Goal: Task Accomplishment & Management: Use online tool/utility

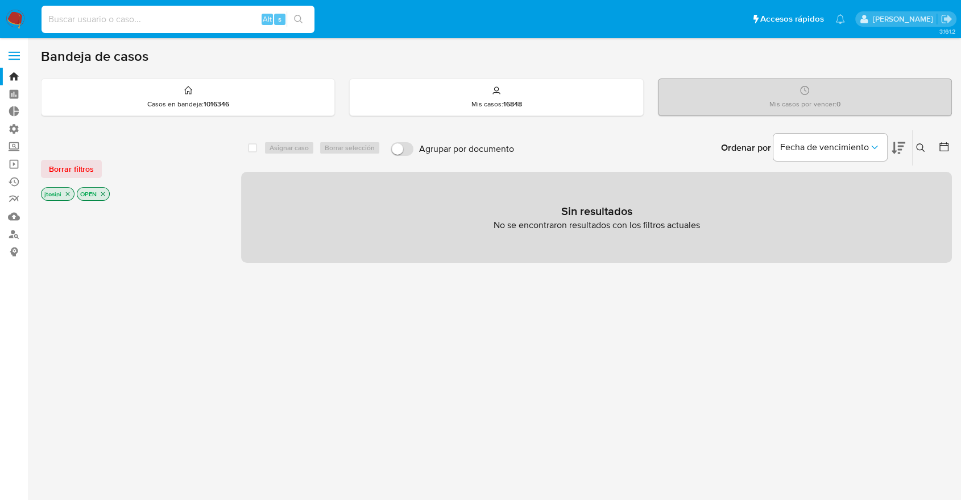
click at [166, 20] on input at bounding box center [178, 19] width 273 height 15
paste input "568369967"
type input "568369967"
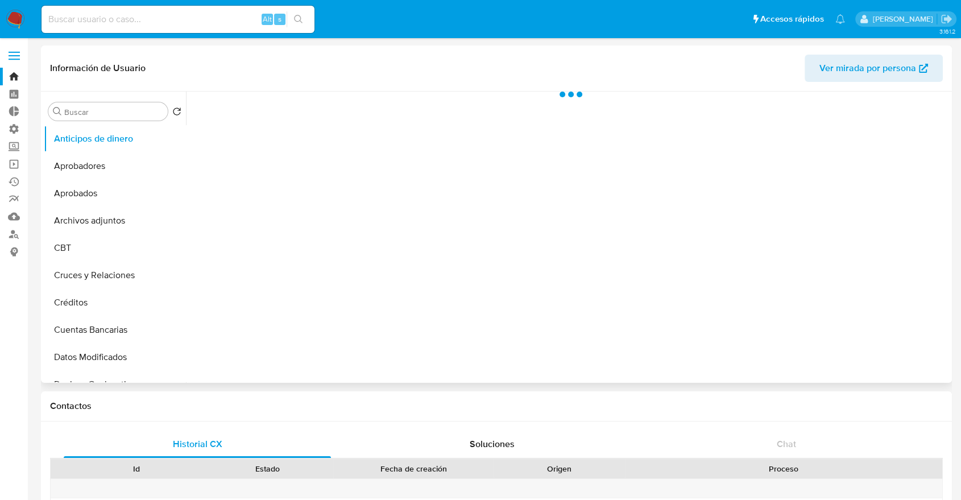
select select "10"
click at [137, 111] on input "Buscar" at bounding box center [113, 112] width 99 height 10
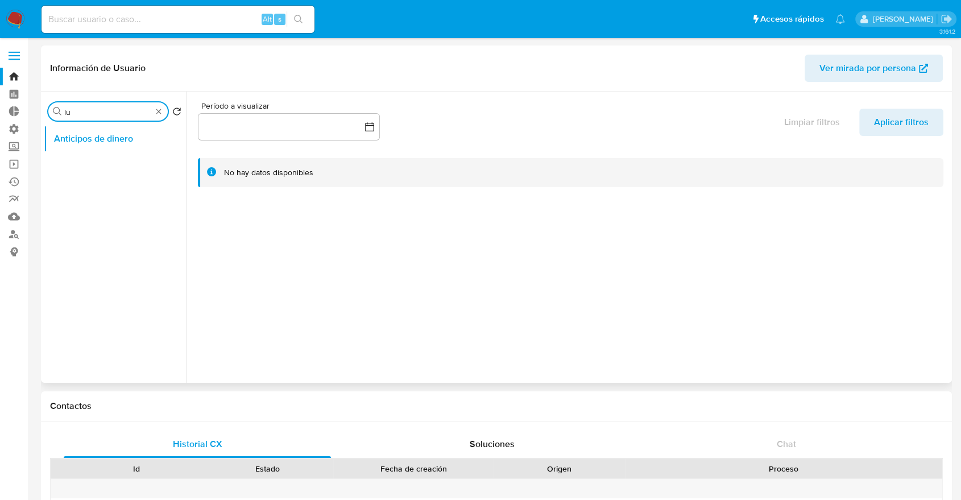
type input "l"
click at [119, 147] on button "Anticipos de dinero" at bounding box center [110, 138] width 133 height 27
click at [119, 155] on button "KYC" at bounding box center [110, 165] width 133 height 27
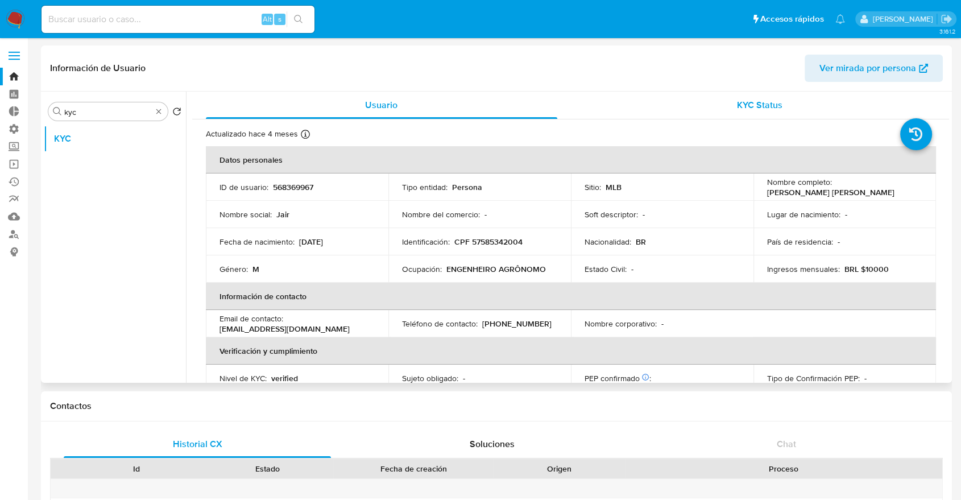
click at [741, 108] on span "KYC Status" at bounding box center [760, 104] width 46 height 13
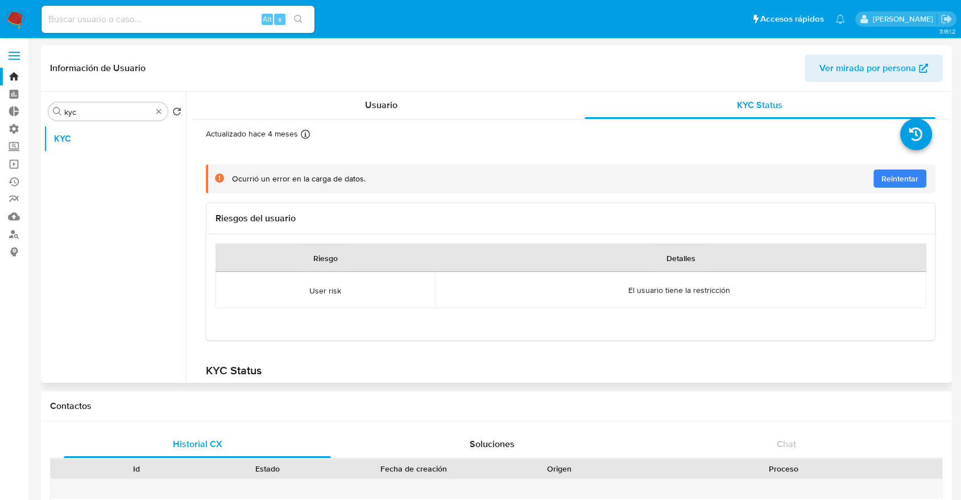
drag, startPoint x: 328, startPoint y: 288, endPoint x: 406, endPoint y: 299, distance: 79.2
click at [406, 299] on td "User risk" at bounding box center [326, 290] width 220 height 36
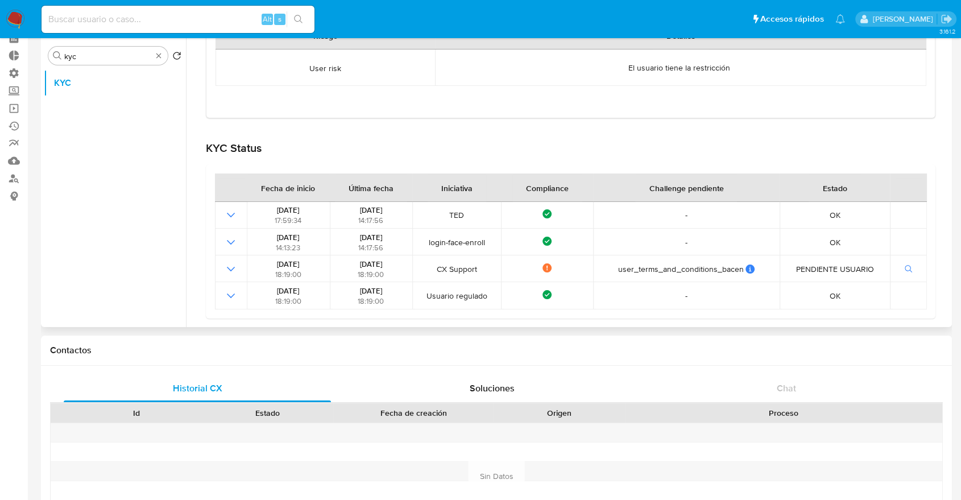
scroll to position [76, 0]
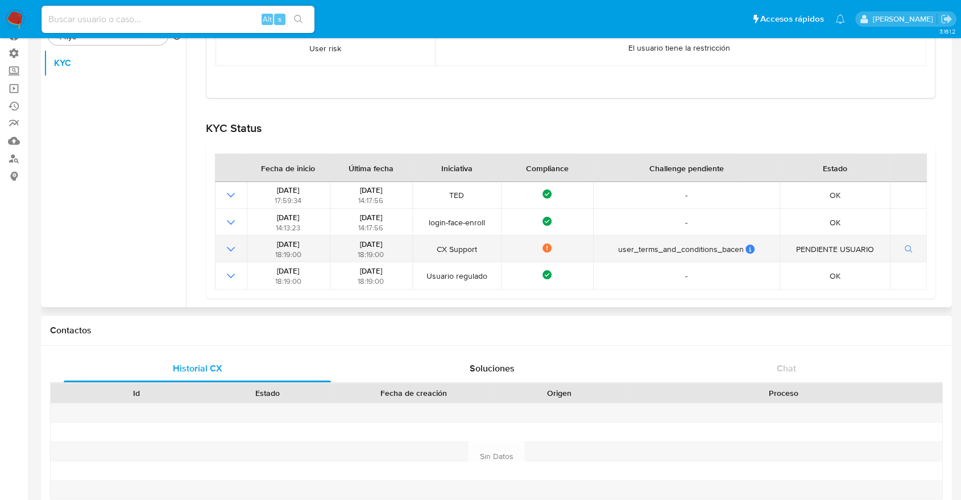
click at [488, 239] on td "CX Support" at bounding box center [456, 249] width 89 height 27
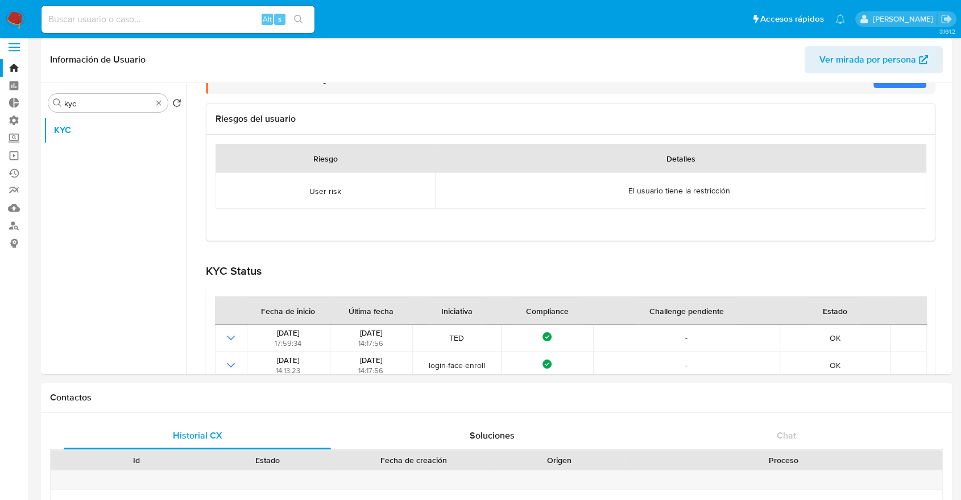
scroll to position [0, 0]
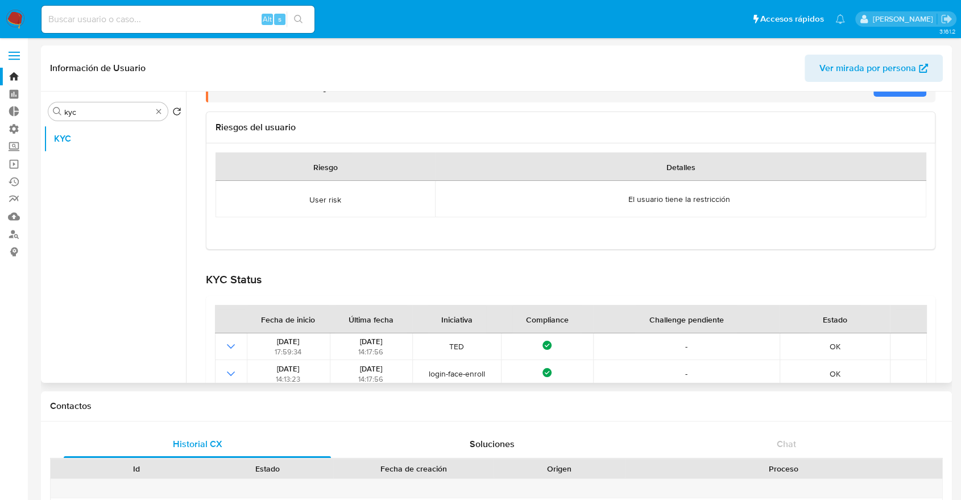
drag, startPoint x: 944, startPoint y: 154, endPoint x: 947, endPoint y: 113, distance: 40.5
click at [873, 113] on div "Usuario KYC Status Actualizado hace 4 meses Creado: 05/09/2020 18:30:47 Actuali…" at bounding box center [567, 237] width 763 height 291
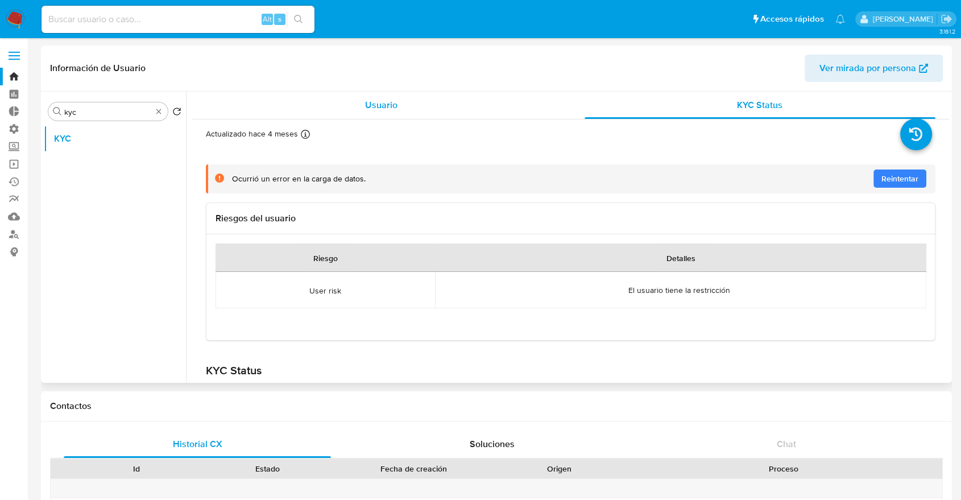
click at [480, 115] on div "Usuario" at bounding box center [382, 105] width 352 height 27
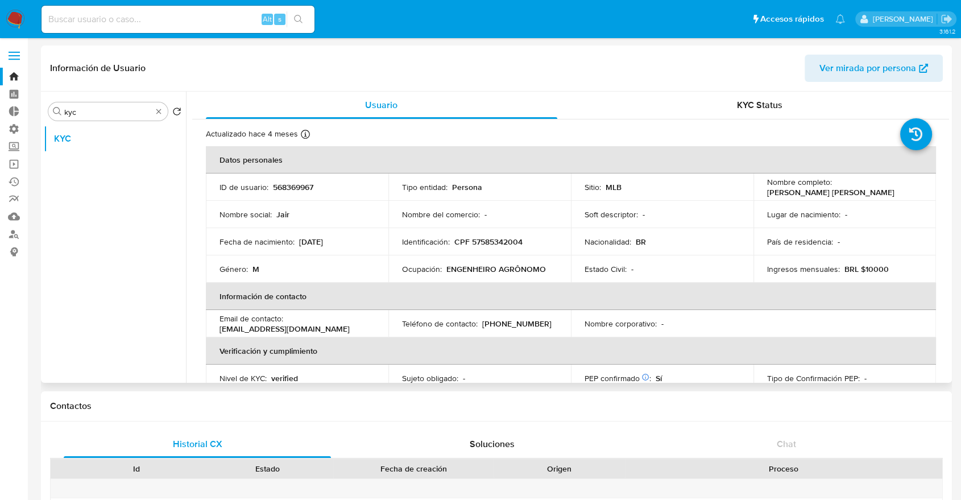
click at [873, 224] on div "Buscar kyc Volver al orden por defecto KYC Usuario KYC Status Actualizado hace …" at bounding box center [496, 237] width 911 height 291
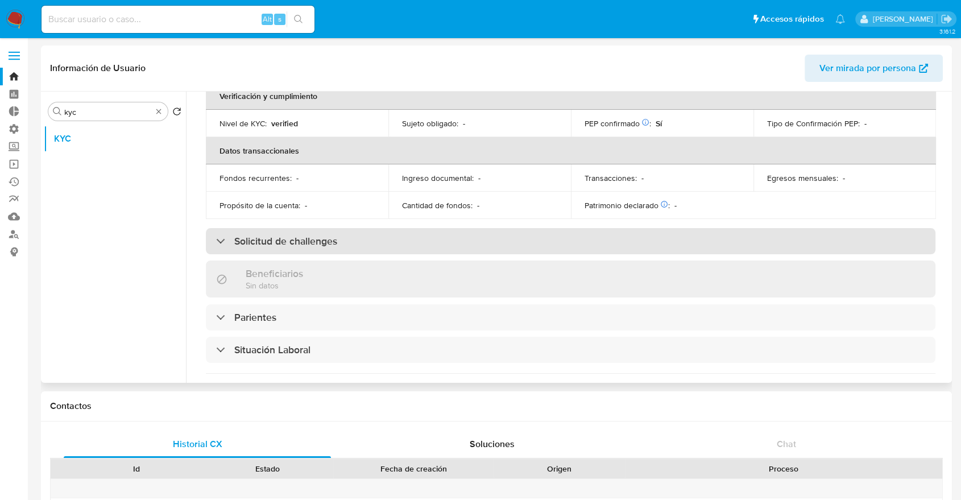
click at [333, 251] on div "Solicitud de challenges" at bounding box center [571, 241] width 730 height 26
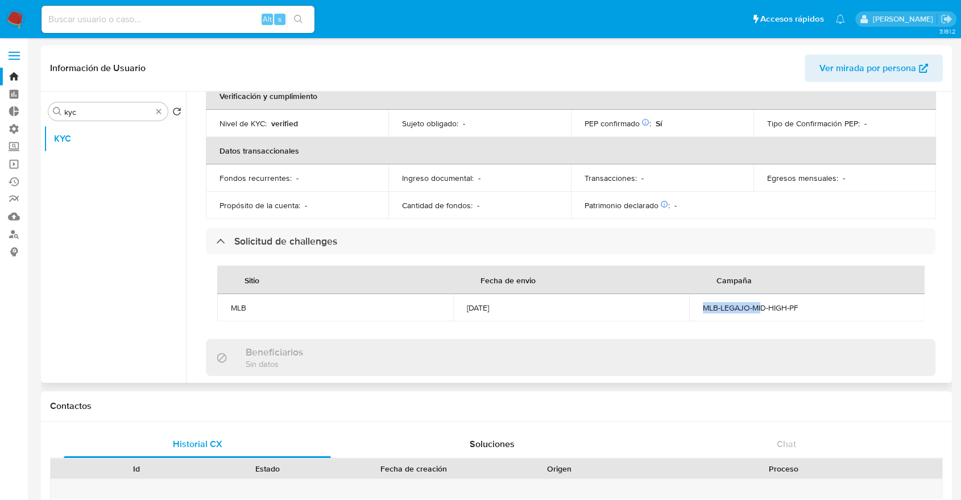
drag, startPoint x: 584, startPoint y: 311, endPoint x: 758, endPoint y: 307, distance: 174.1
click at [758, 307] on tr "MLB 19/05/2025 MLB-LEGAJO-MID-HIGH-PF" at bounding box center [571, 307] width 708 height 27
click at [758, 307] on div "MLB-LEGAJO-MID-HIGH-PF" at bounding box center [807, 308] width 209 height 10
click at [97, 126] on button "KYC" at bounding box center [110, 138] width 133 height 27
click at [97, 109] on input "kyc" at bounding box center [108, 112] width 88 height 10
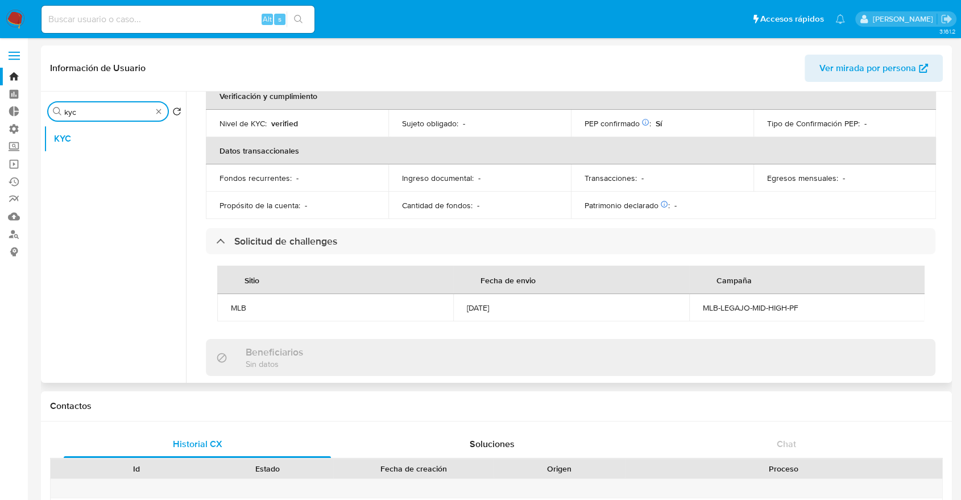
click at [97, 109] on input "kyc" at bounding box center [108, 112] width 88 height 10
type input "res"
click at [120, 221] on ul "Aprobadores KYC Restricciones Nuevo Mundo" at bounding box center [115, 253] width 142 height 257
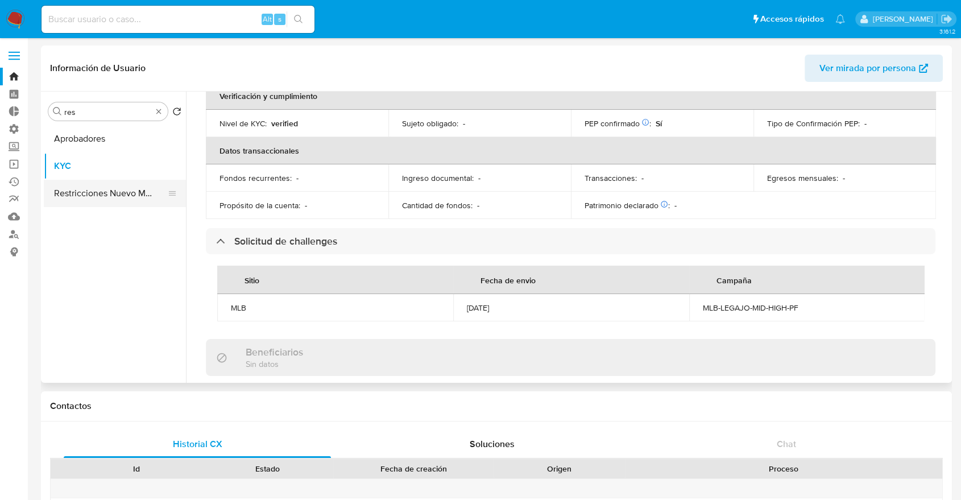
click at [115, 194] on button "Restricciones Nuevo Mundo" at bounding box center [110, 193] width 133 height 27
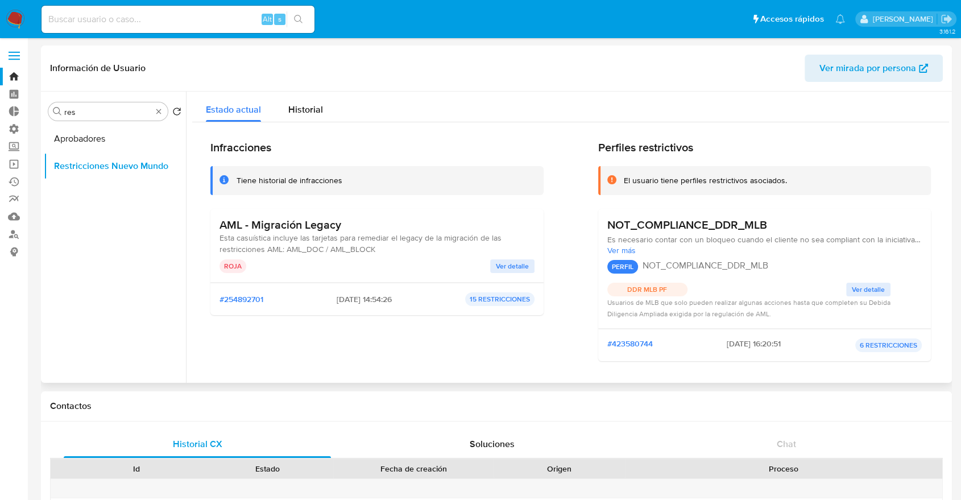
drag, startPoint x: 671, startPoint y: 232, endPoint x: 827, endPoint y: 245, distance: 157.0
click at [827, 245] on div "NOT_COMPLIANCE_DDR_MLB Es necesario contar con un bloqueo cuando el cliente no …" at bounding box center [765, 268] width 315 height 101
click at [827, 245] on span "Ver más" at bounding box center [765, 250] width 315 height 10
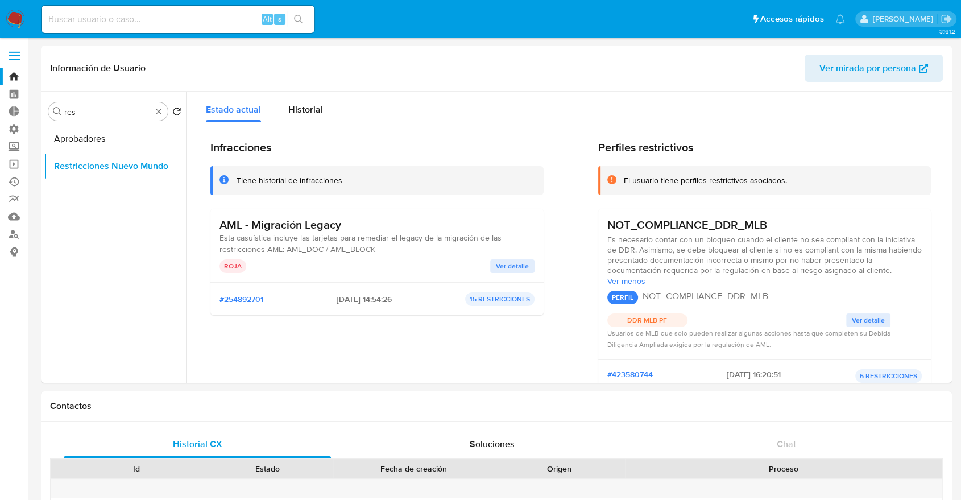
click at [163, 38] on nav "Pausado Ver notificaciones Alt s Accesos rápidos Presiona las siguientes teclas…" at bounding box center [480, 19] width 961 height 38
click at [150, 23] on input at bounding box center [178, 19] width 273 height 15
paste input "2294392526"
type input "2294392526"
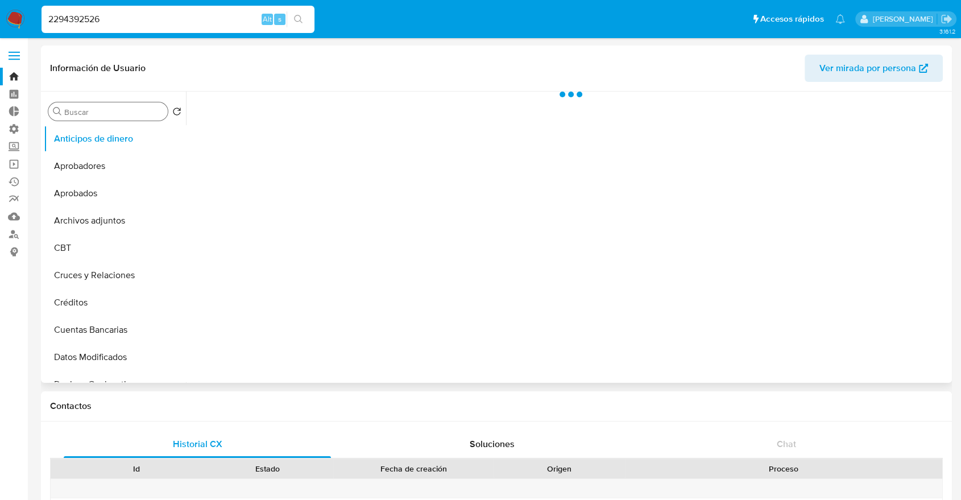
select select "10"
click at [80, 120] on div "Buscar" at bounding box center [107, 111] width 119 height 18
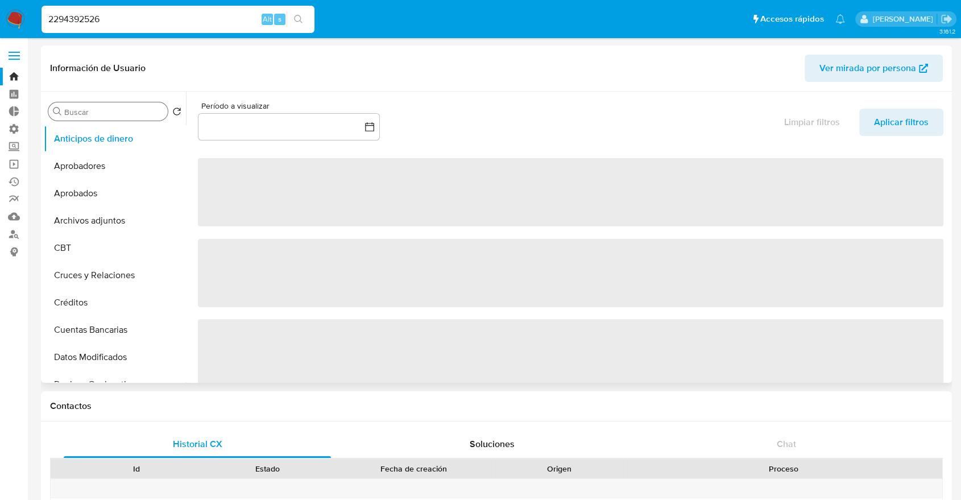
click at [80, 117] on input "Buscar" at bounding box center [113, 112] width 99 height 10
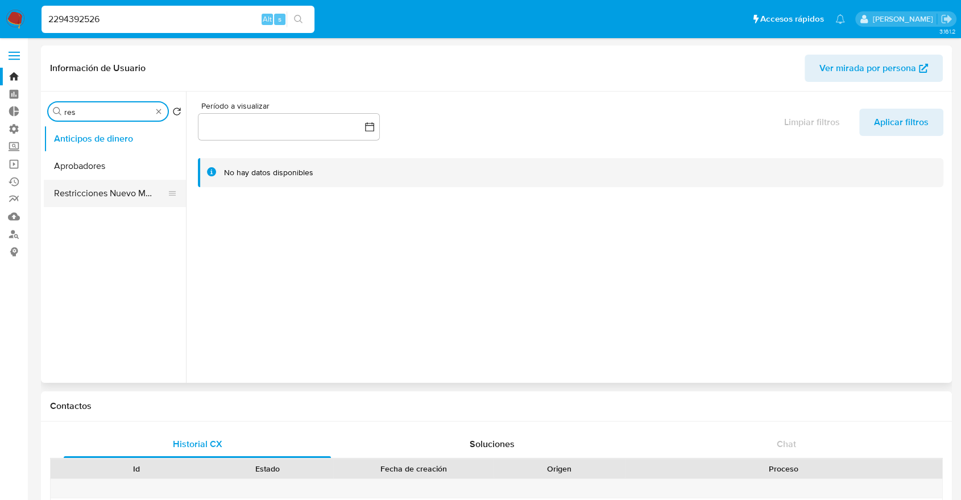
type input "res"
click at [100, 182] on button "Restricciones Nuevo Mundo" at bounding box center [110, 193] width 133 height 27
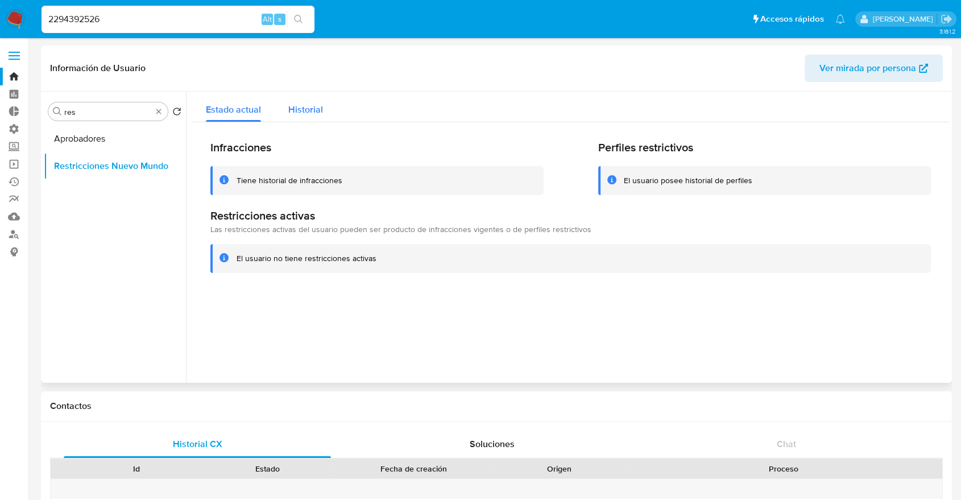
click at [299, 121] on div "Historial" at bounding box center [305, 107] width 35 height 30
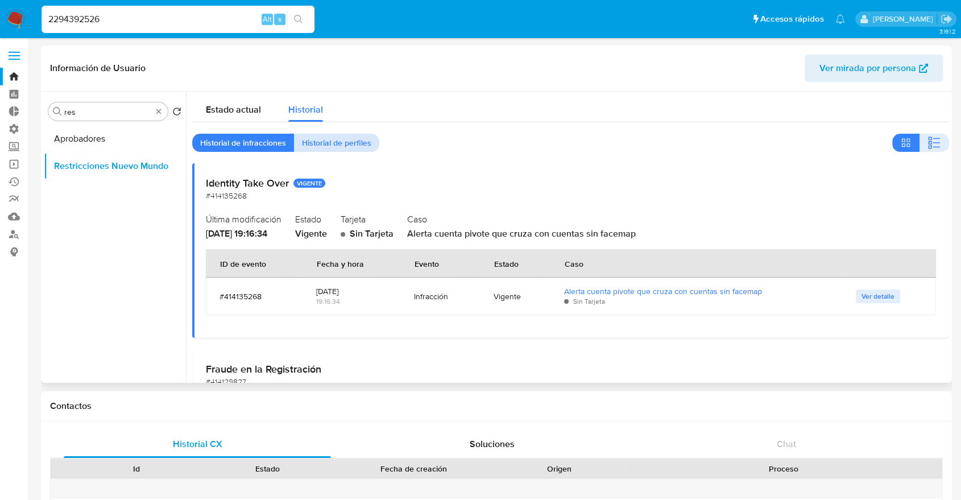
click at [345, 142] on span "Historial de perfiles" at bounding box center [336, 143] width 69 height 16
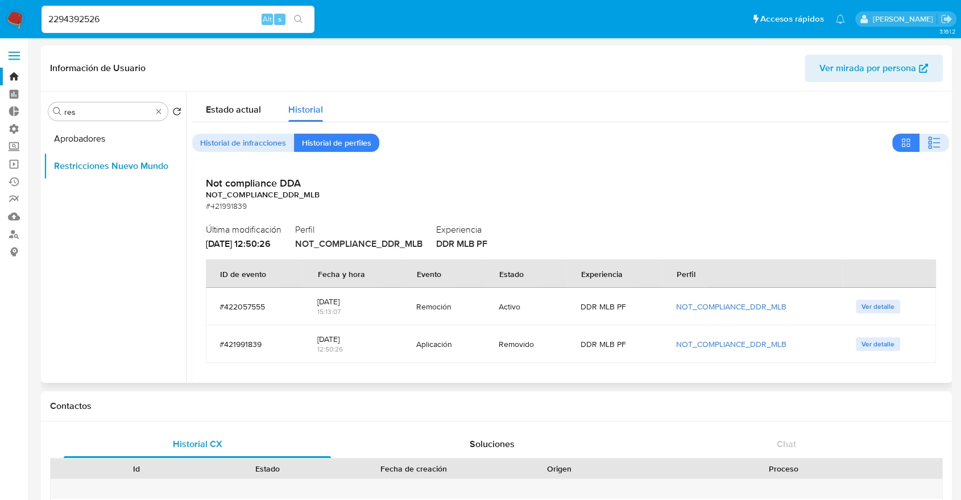
click at [614, 175] on div "Not compliance DDA NOT_COMPLIANCE_DDR_MLB #421991839 Última modificación 29/08/…" at bounding box center [570, 274] width 757 height 222
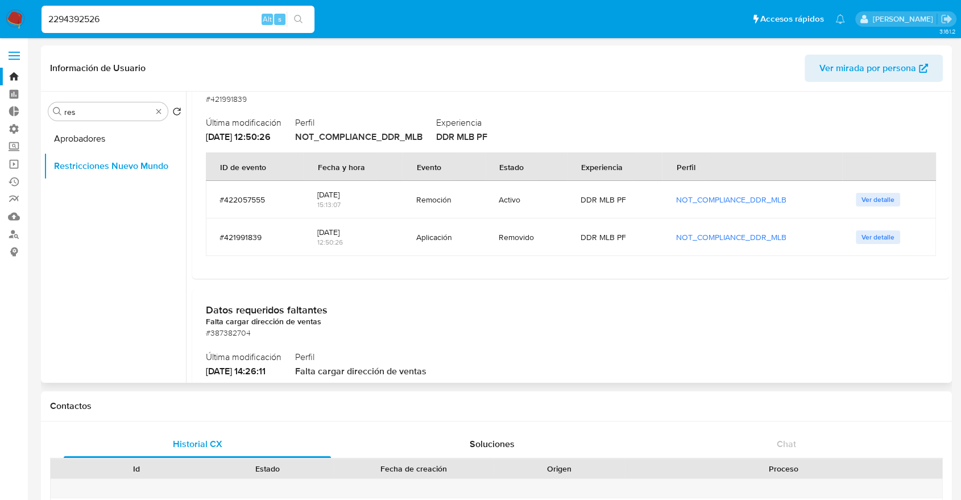
scroll to position [126, 0]
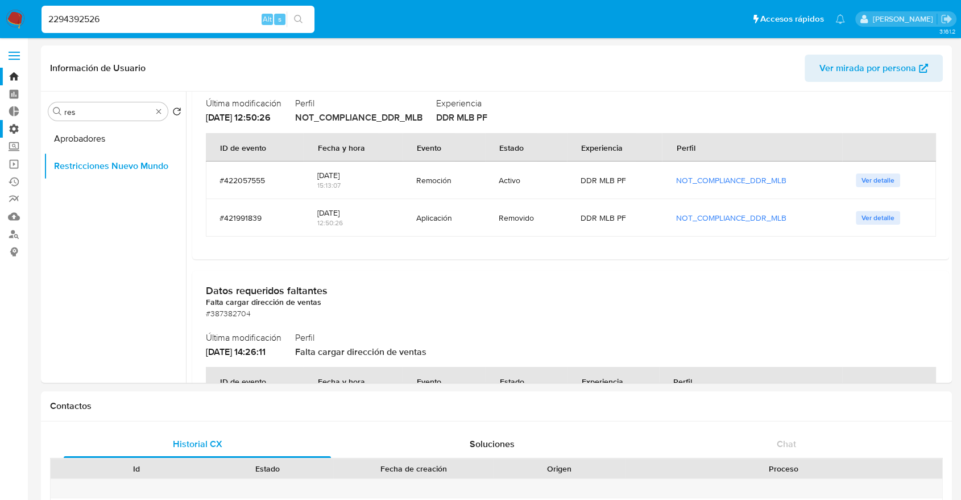
click at [12, 131] on label "Administración" at bounding box center [67, 129] width 135 height 18
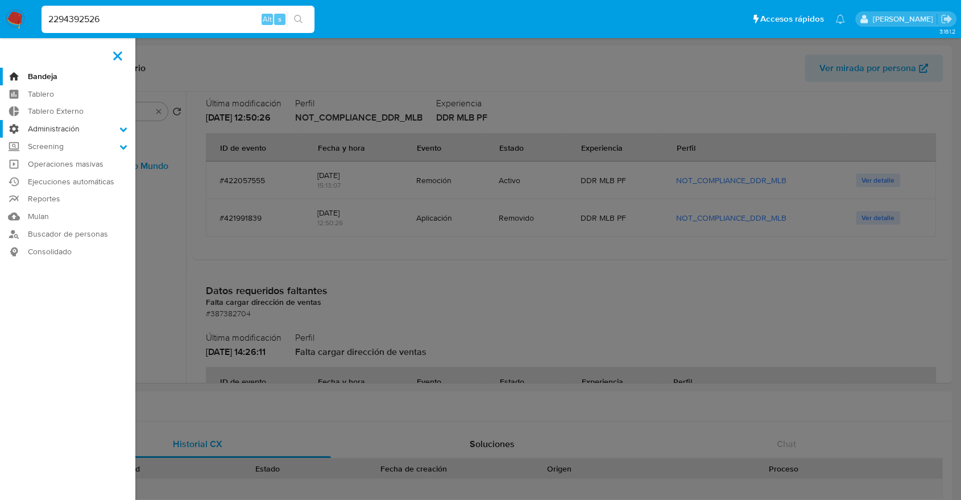
click at [0, 0] on input "Administración" at bounding box center [0, 0] width 0 height 0
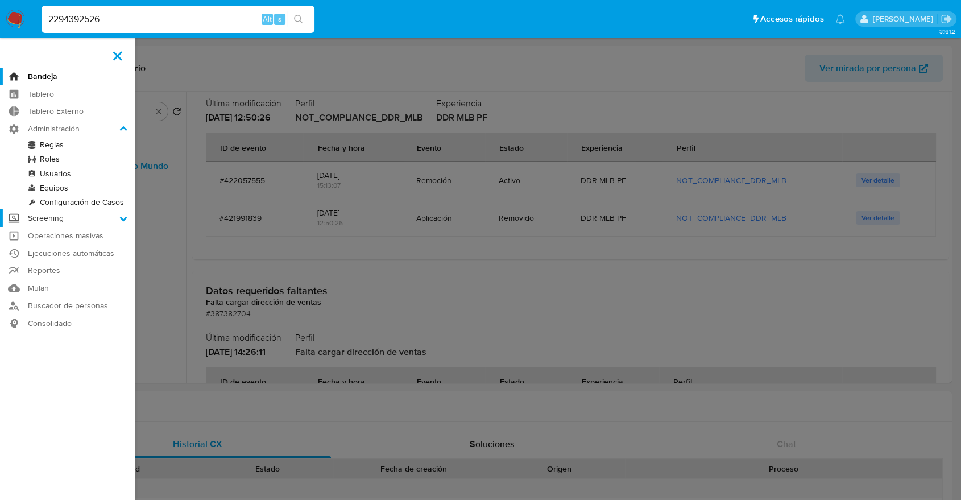
click at [47, 224] on label "Screening" at bounding box center [67, 218] width 135 height 18
click at [0, 0] on input "Screening" at bounding box center [0, 0] width 0 height 0
click at [51, 191] on link "Búsqueda en Listas" at bounding box center [67, 191] width 135 height 14
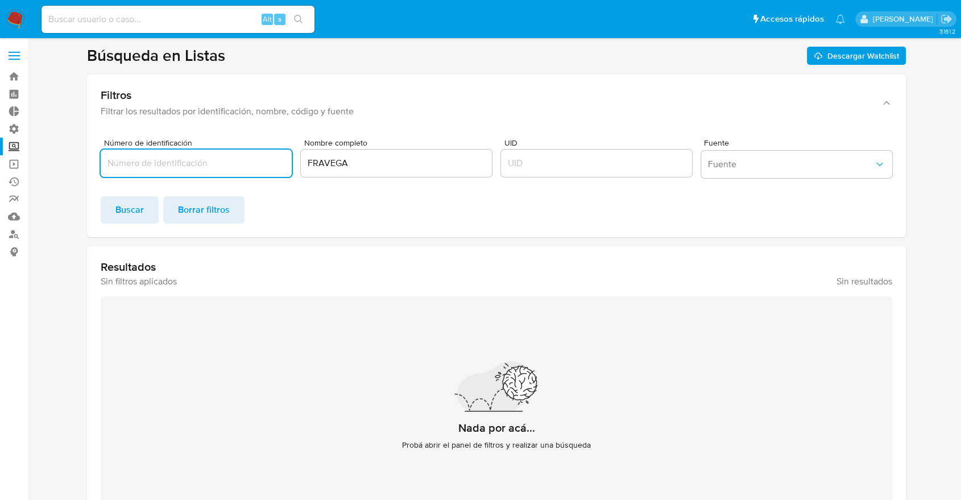
click at [350, 199] on div "Buscar Borrar filtros" at bounding box center [497, 209] width 792 height 27
click at [337, 170] on input "FRAVEGA" at bounding box center [396, 163] width 191 height 15
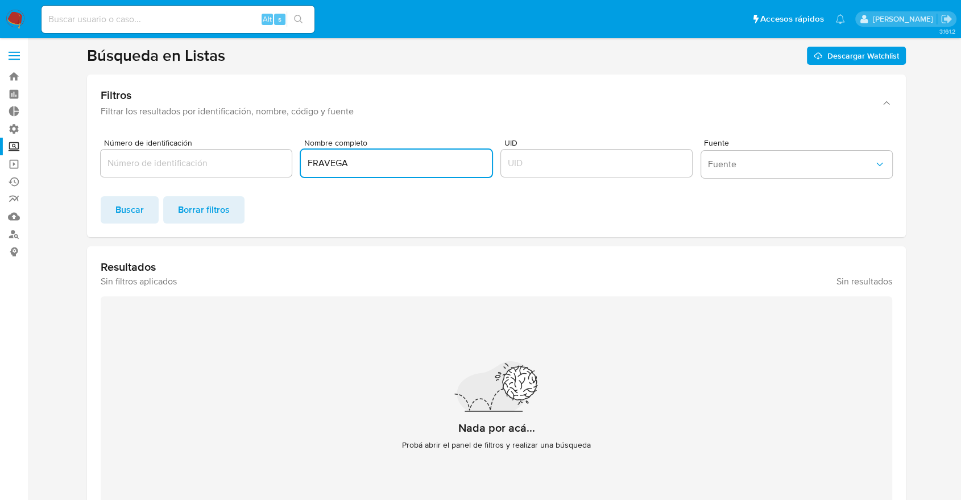
click at [337, 170] on input "FRAVEGA" at bounding box center [396, 163] width 191 height 15
click at [246, 162] on input "Número de identificación" at bounding box center [196, 163] width 191 height 15
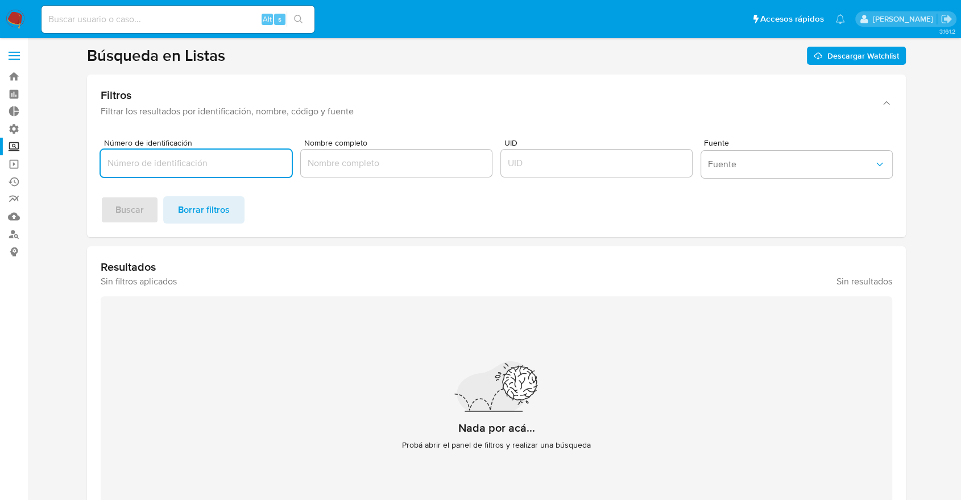
click at [437, 172] on div at bounding box center [396, 163] width 191 height 27
click at [407, 158] on input "Nombre completo" at bounding box center [396, 163] width 191 height 15
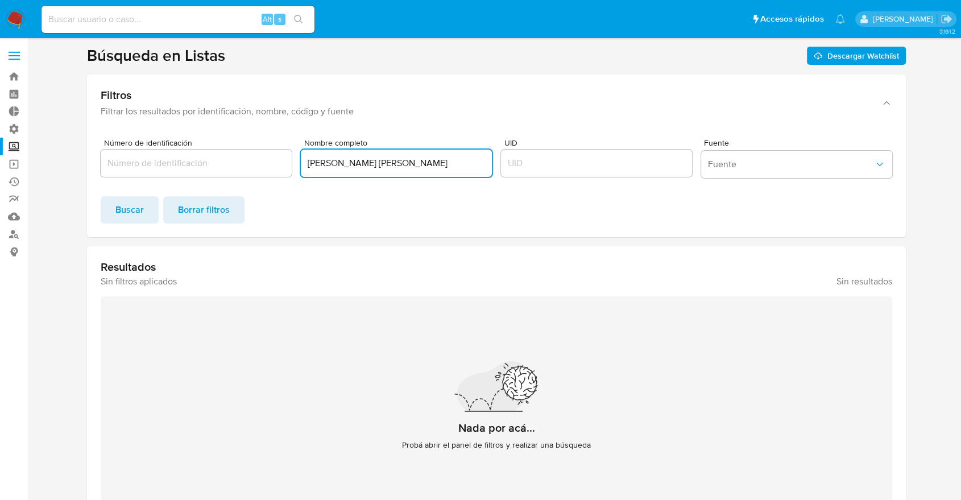
type input "tosini juan pablo"
click at [15, 140] on label "Screening" at bounding box center [67, 147] width 135 height 18
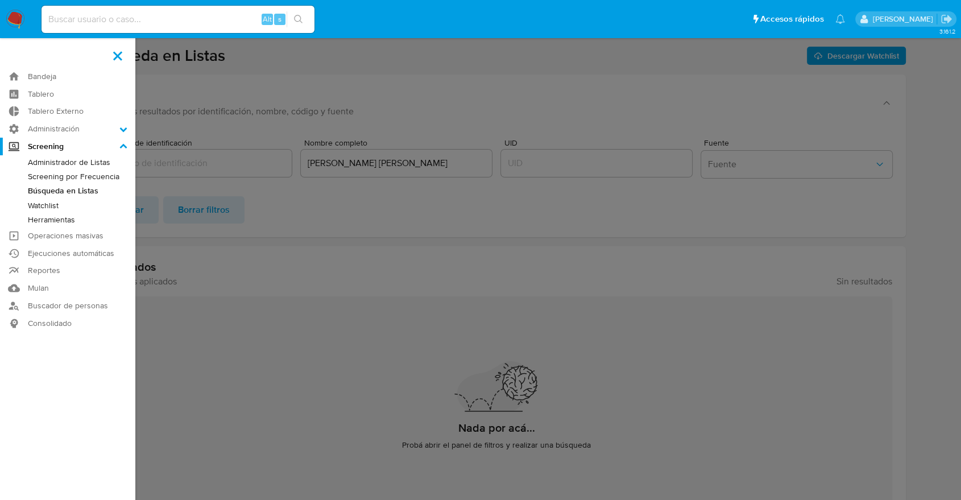
click at [0, 0] on input "Screening" at bounding box center [0, 0] width 0 height 0
click at [61, 216] on link "Herramientas" at bounding box center [67, 220] width 135 height 14
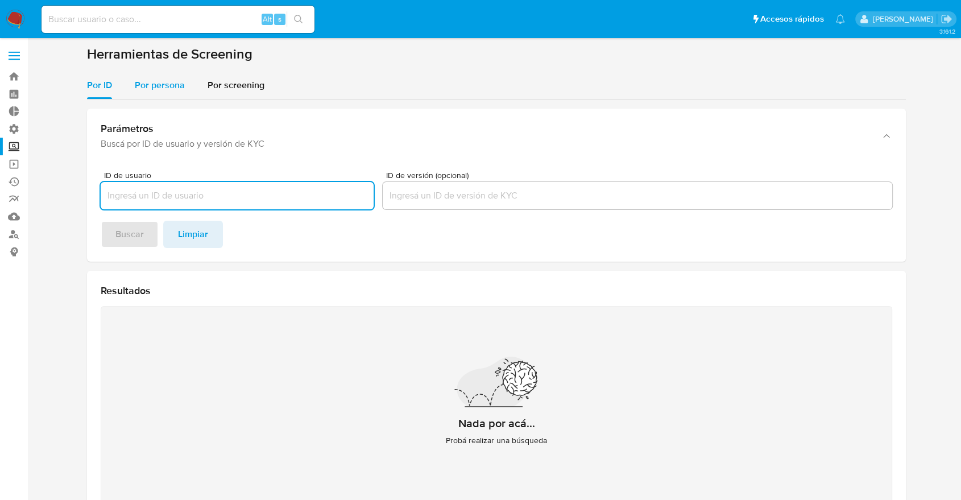
click at [158, 74] on div "Por persona" at bounding box center [160, 85] width 50 height 27
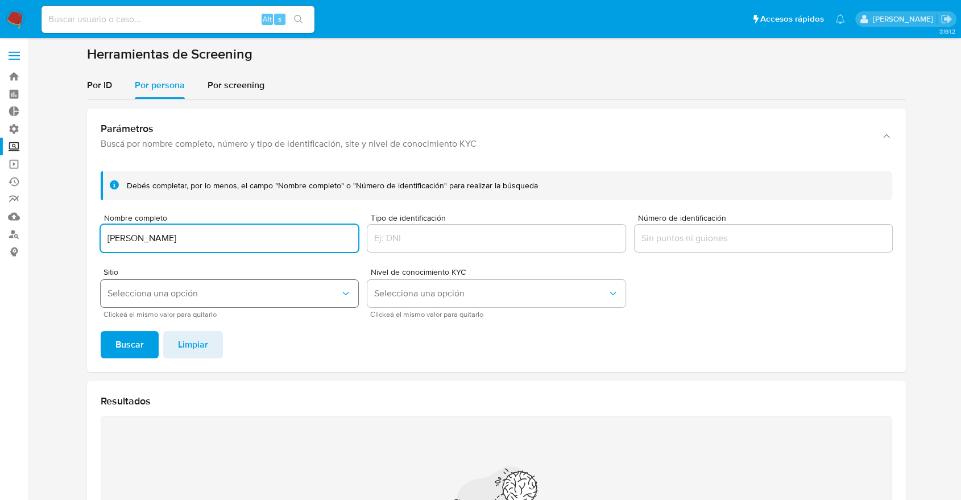
type input "[PERSON_NAME]"
click at [136, 305] on button "Selecciona una opción" at bounding box center [230, 293] width 258 height 27
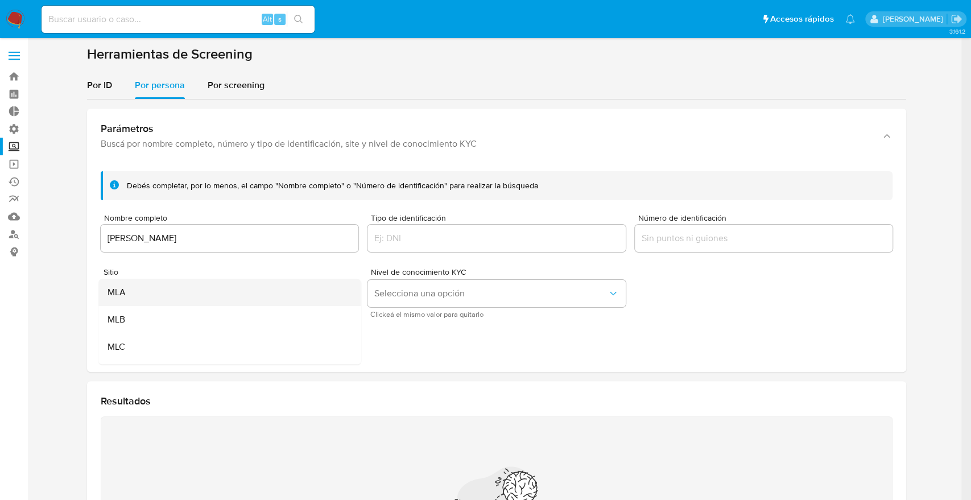
click at [133, 299] on div "MLA" at bounding box center [226, 292] width 237 height 27
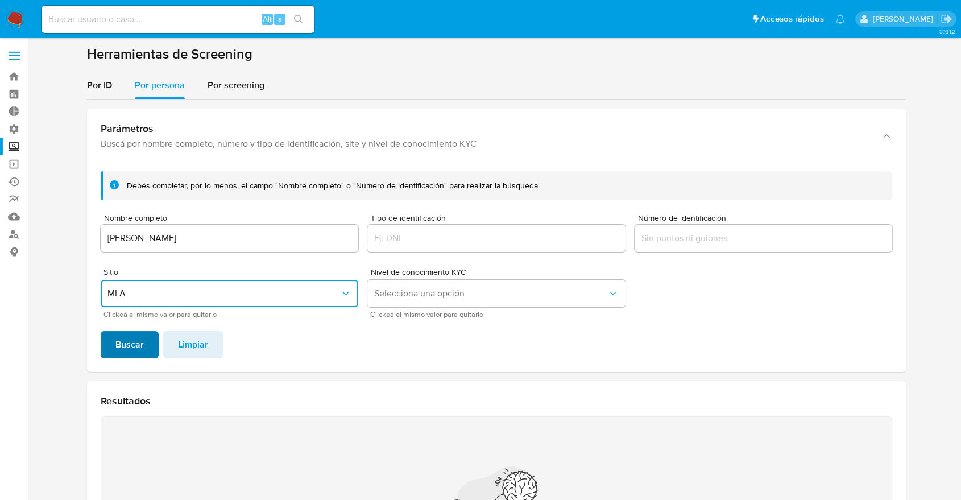
click at [123, 357] on span "Buscar" at bounding box center [129, 344] width 28 height 25
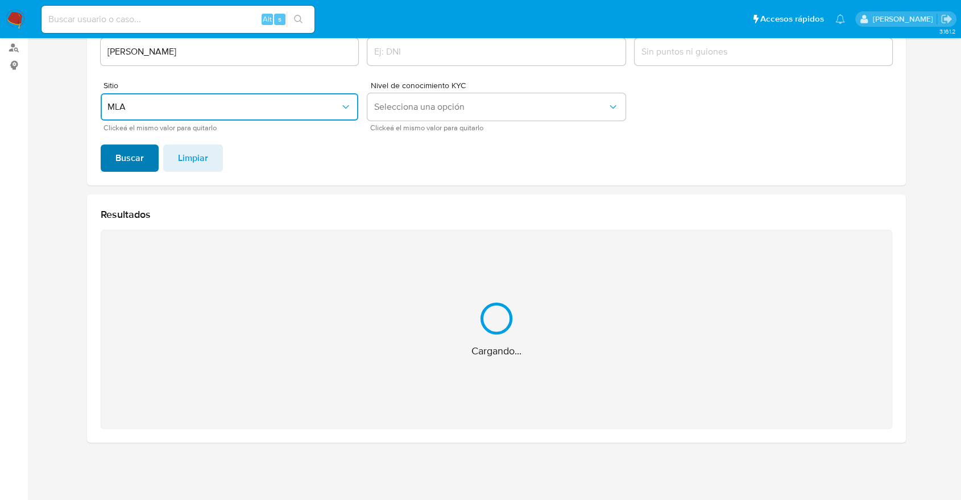
scroll to position [5, 0]
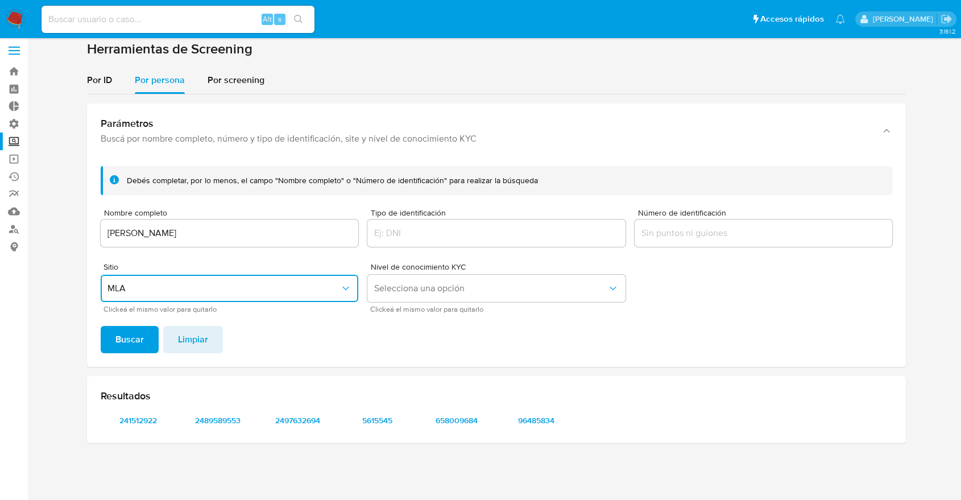
click at [240, 283] on span "MLA" at bounding box center [224, 288] width 233 height 11
click at [235, 250] on form "Debés completar, por lo menos, el campo "Nombre completo" o "Número de identifi…" at bounding box center [497, 239] width 792 height 146
click at [229, 238] on input "[PERSON_NAME]" at bounding box center [230, 233] width 258 height 15
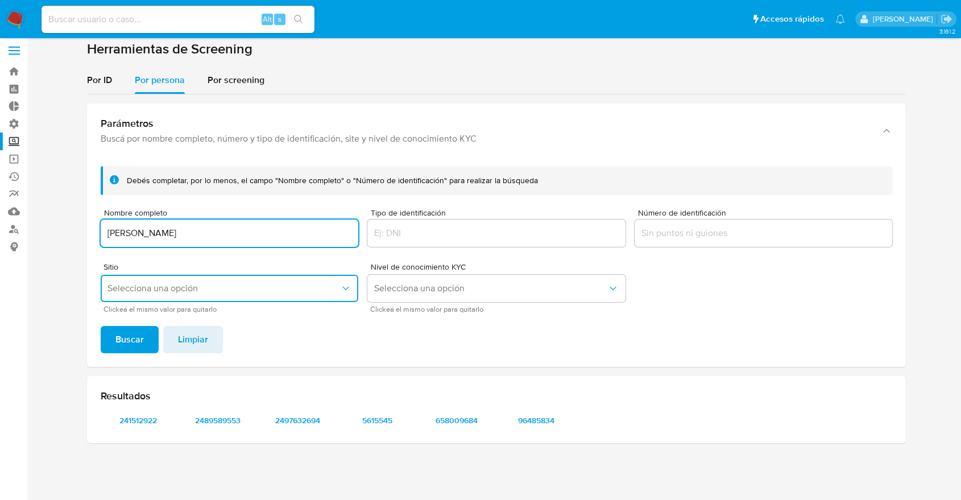
click at [229, 238] on input "[PERSON_NAME]" at bounding box center [230, 233] width 258 height 15
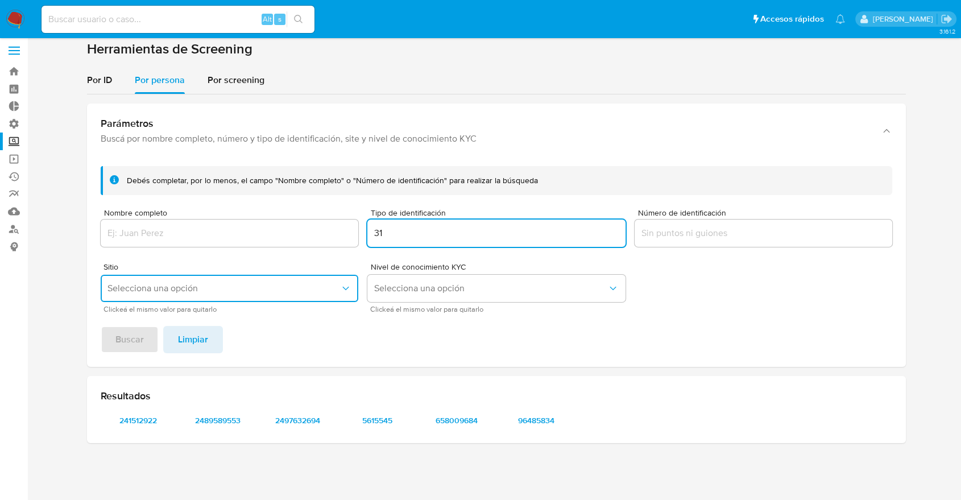
type input "3"
type input "2"
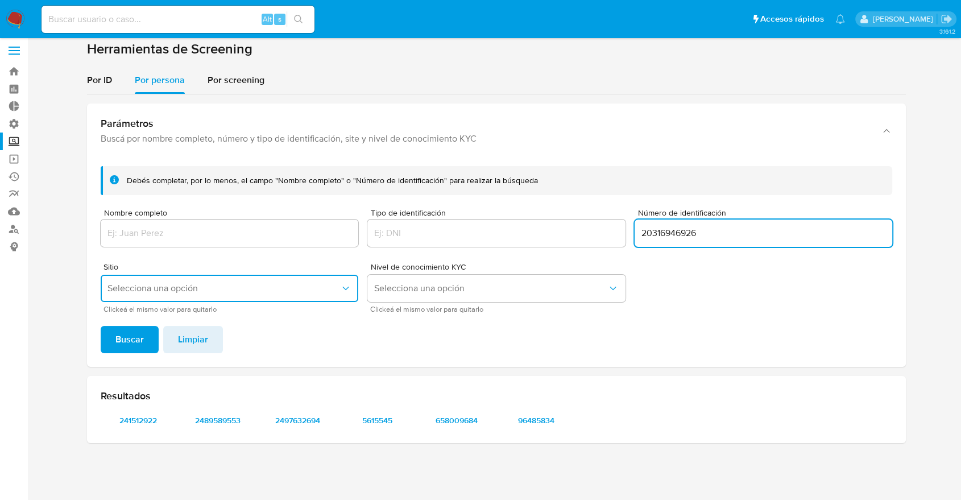
type input "20316946926"
click at [101, 326] on button "Buscar" at bounding box center [130, 339] width 58 height 27
click at [650, 228] on input "20316946926" at bounding box center [764, 233] width 258 height 15
click at [284, 226] on input "Nombre completo" at bounding box center [230, 233] width 258 height 15
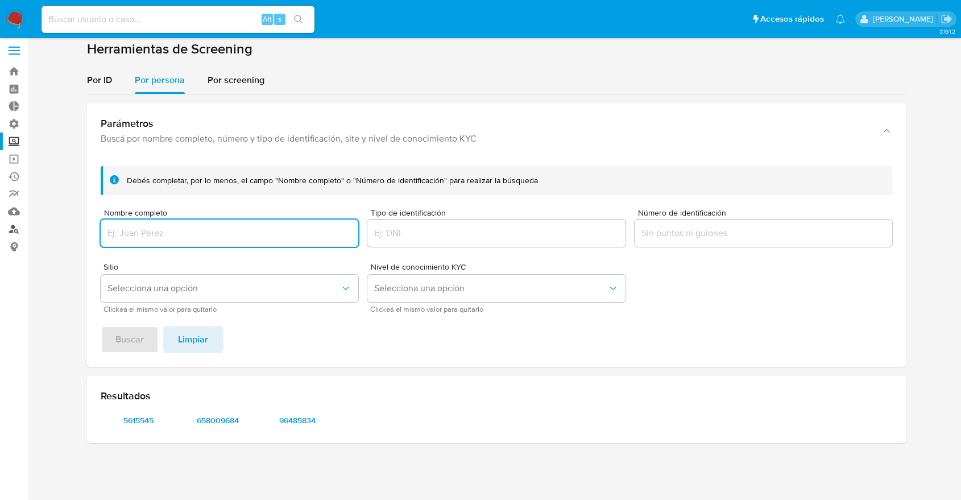
click at [11, 229] on link "Buscador de personas" at bounding box center [67, 229] width 135 height 18
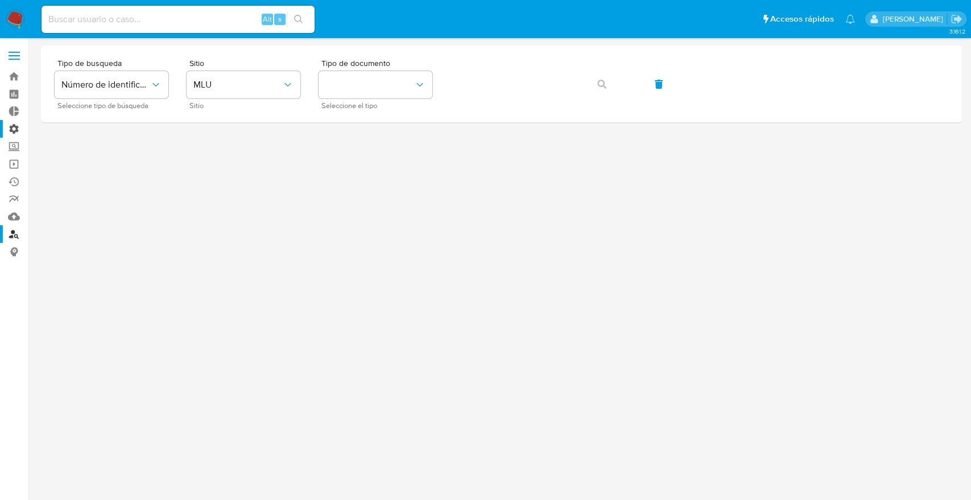
click at [18, 127] on label "Administración" at bounding box center [67, 129] width 135 height 18
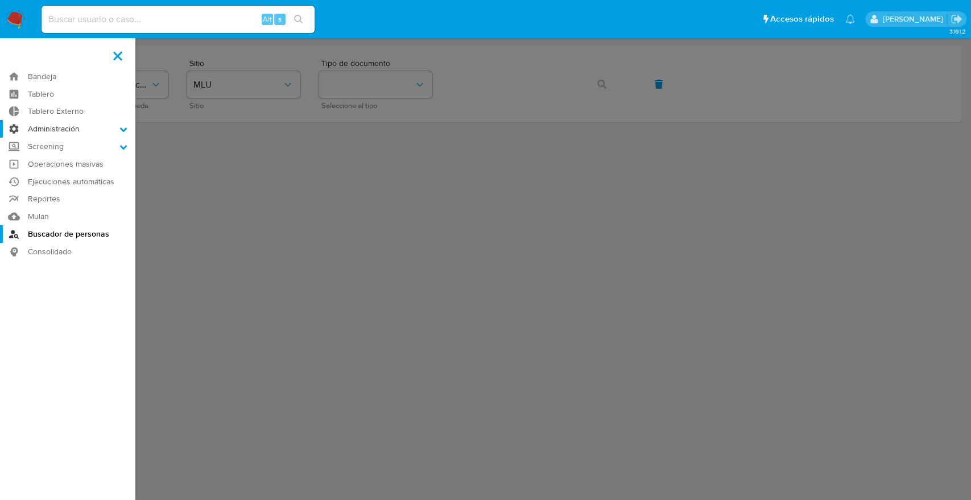
click at [0, 0] on input "Administración" at bounding box center [0, 0] width 0 height 0
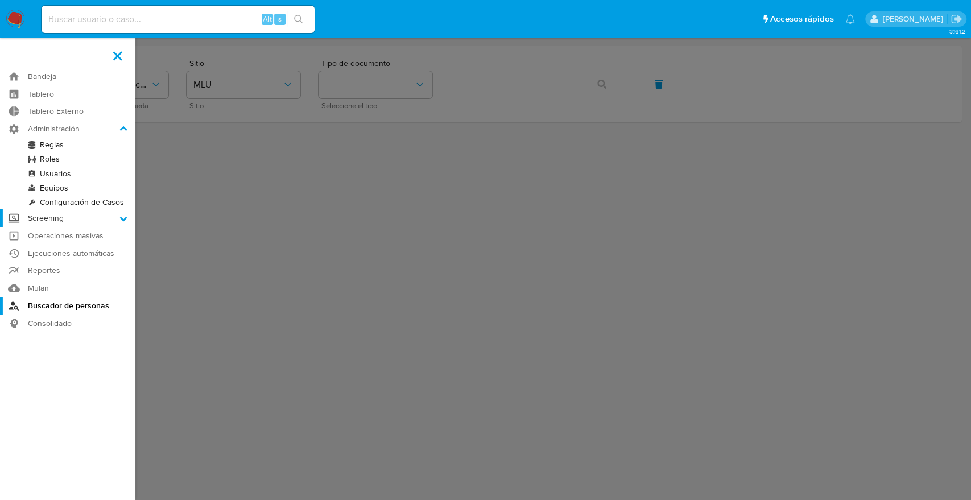
click at [60, 221] on label "Screening" at bounding box center [67, 218] width 135 height 18
click at [0, 0] on input "Screening" at bounding box center [0, 0] width 0 height 0
click at [61, 220] on link "Herramientas" at bounding box center [67, 220] width 135 height 14
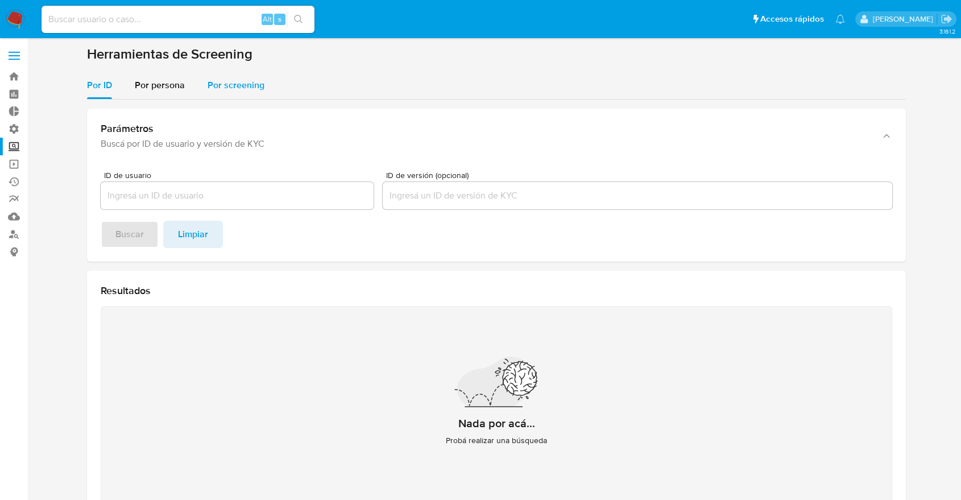
click at [242, 88] on span "Por screening" at bounding box center [236, 85] width 57 height 13
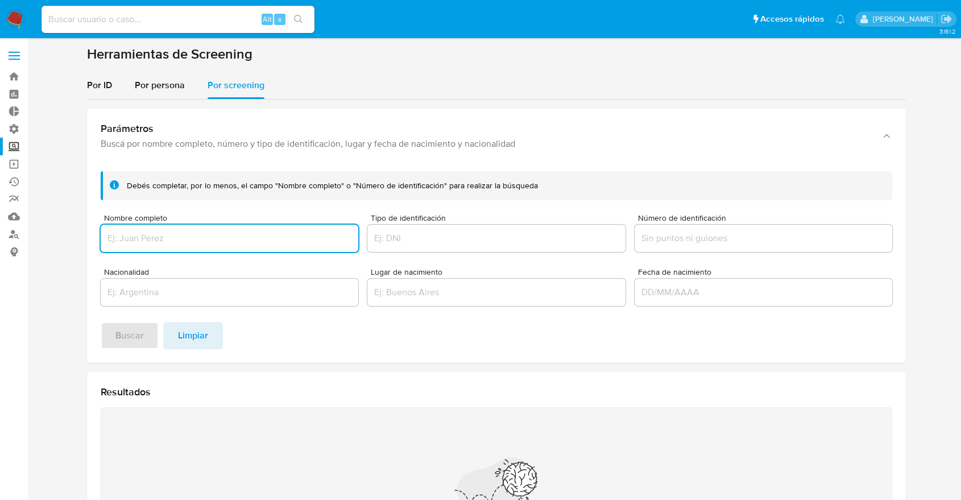
click at [209, 235] on input "Nombre completo" at bounding box center [230, 238] width 258 height 15
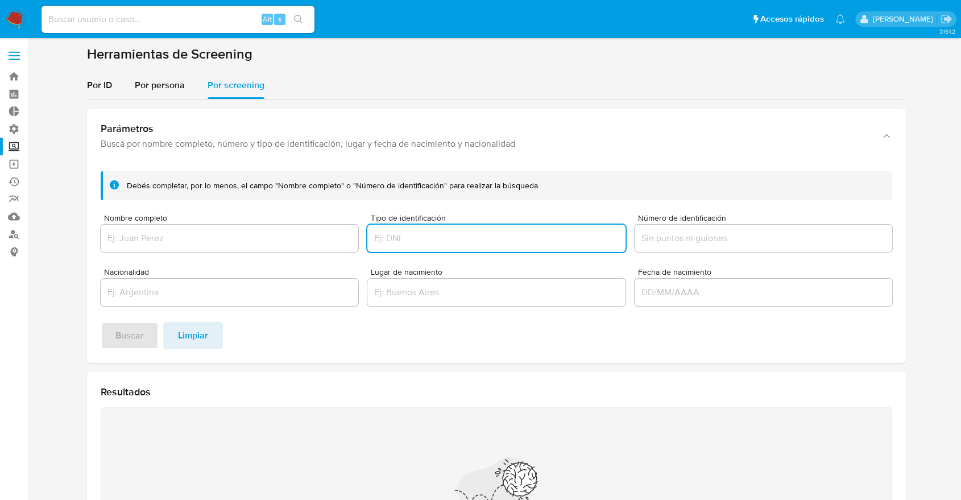
click at [406, 245] on input "Tipo de identificación" at bounding box center [496, 238] width 258 height 15
click at [728, 238] on input "Número de identificación" at bounding box center [764, 238] width 258 height 15
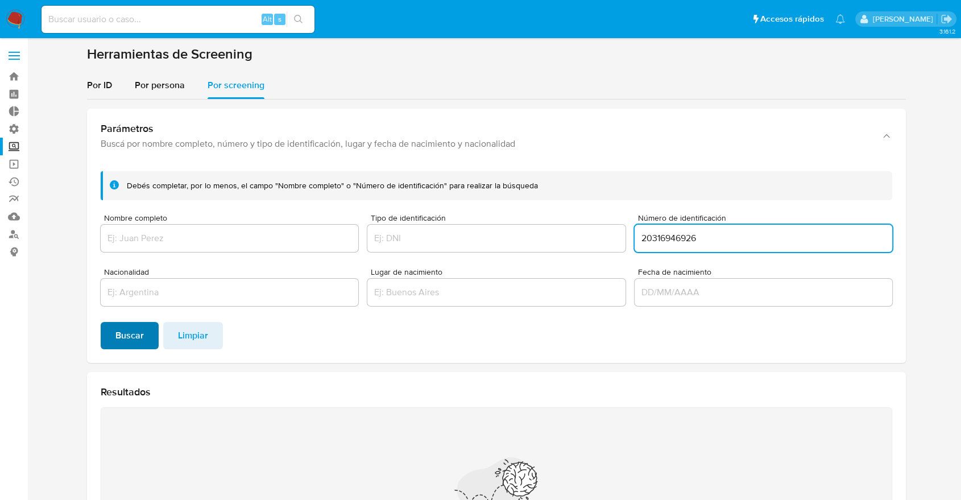
type input "20316946926"
click at [127, 323] on span "Buscar" at bounding box center [129, 335] width 28 height 25
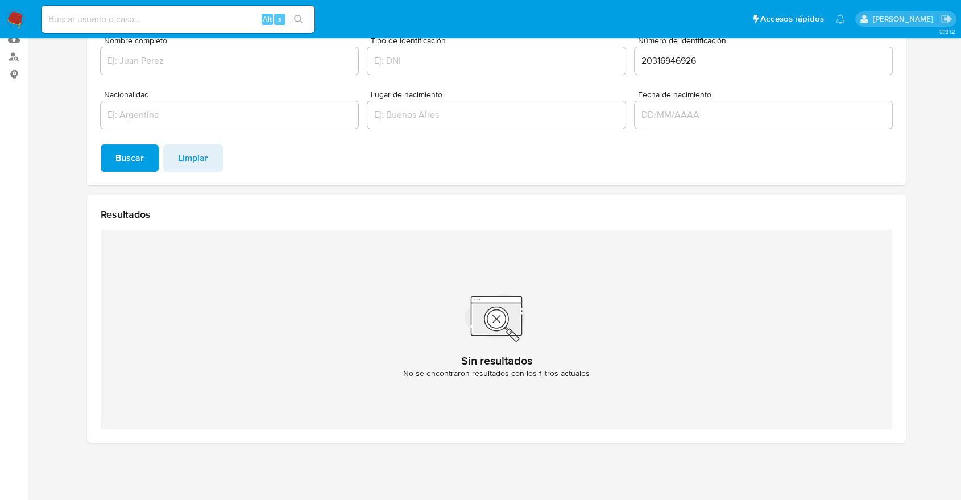
click at [657, 249] on div "Sin resultados No se encontraron resultados con los filtros actuales" at bounding box center [497, 329] width 792 height 199
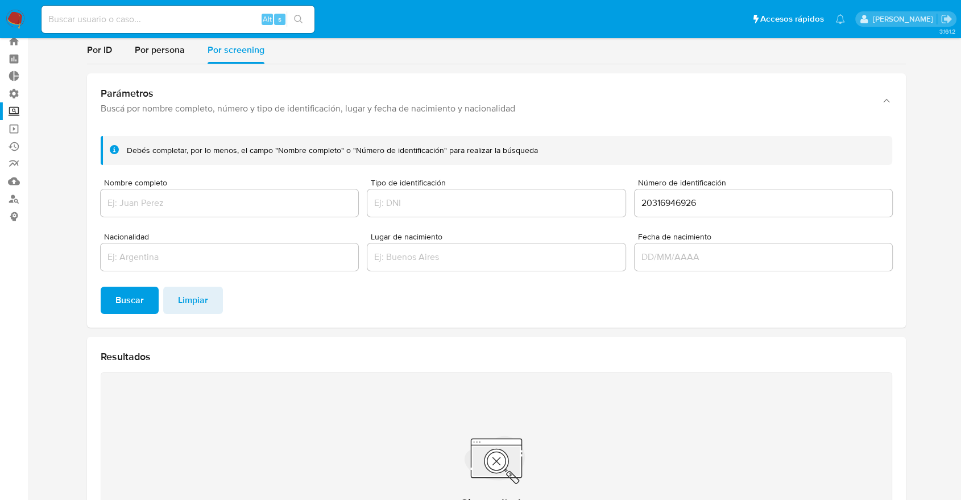
scroll to position [32, 0]
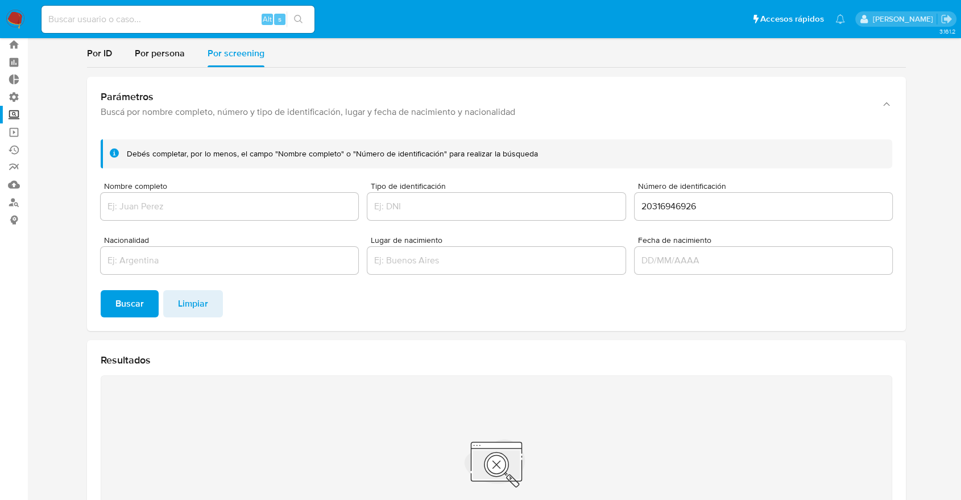
click at [728, 205] on input "20316946926" at bounding box center [764, 206] width 258 height 15
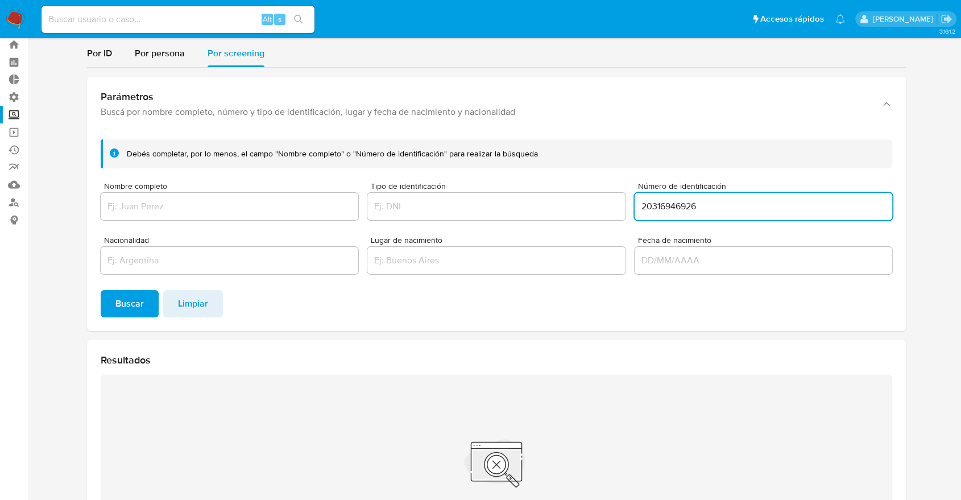
click at [728, 205] on input "20316946926" at bounding box center [764, 206] width 258 height 15
